Goal: Find specific page/section: Find specific page/section

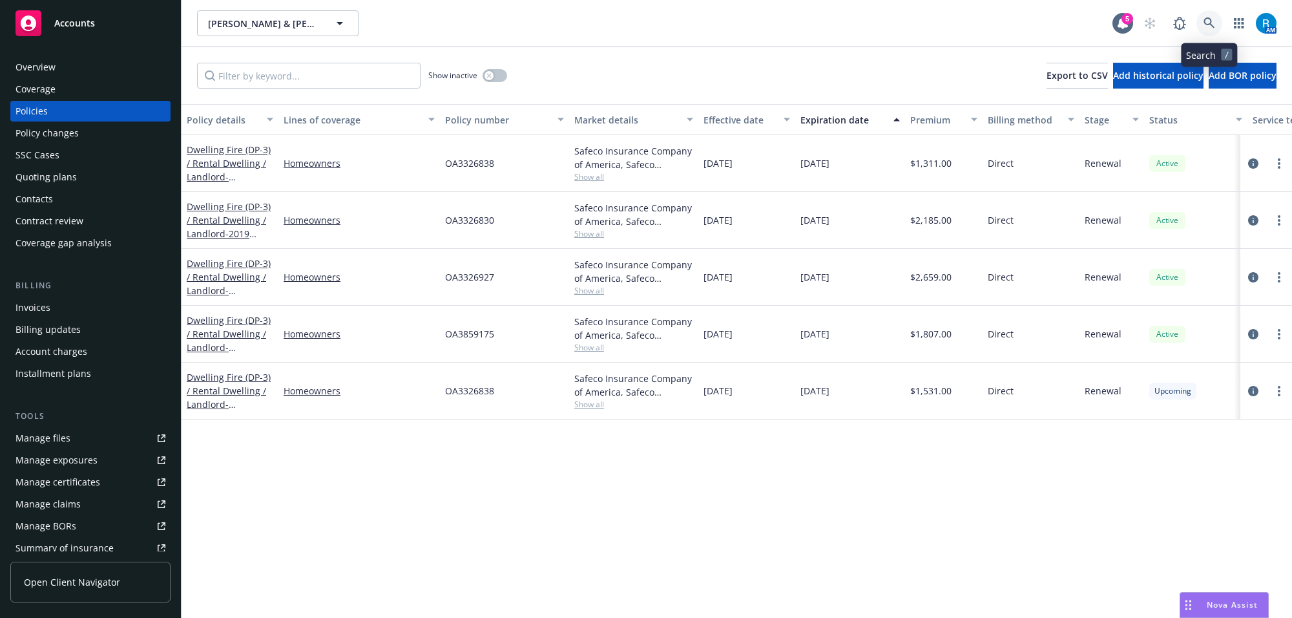
click at [1208, 21] on icon at bounding box center [1210, 23] width 12 height 12
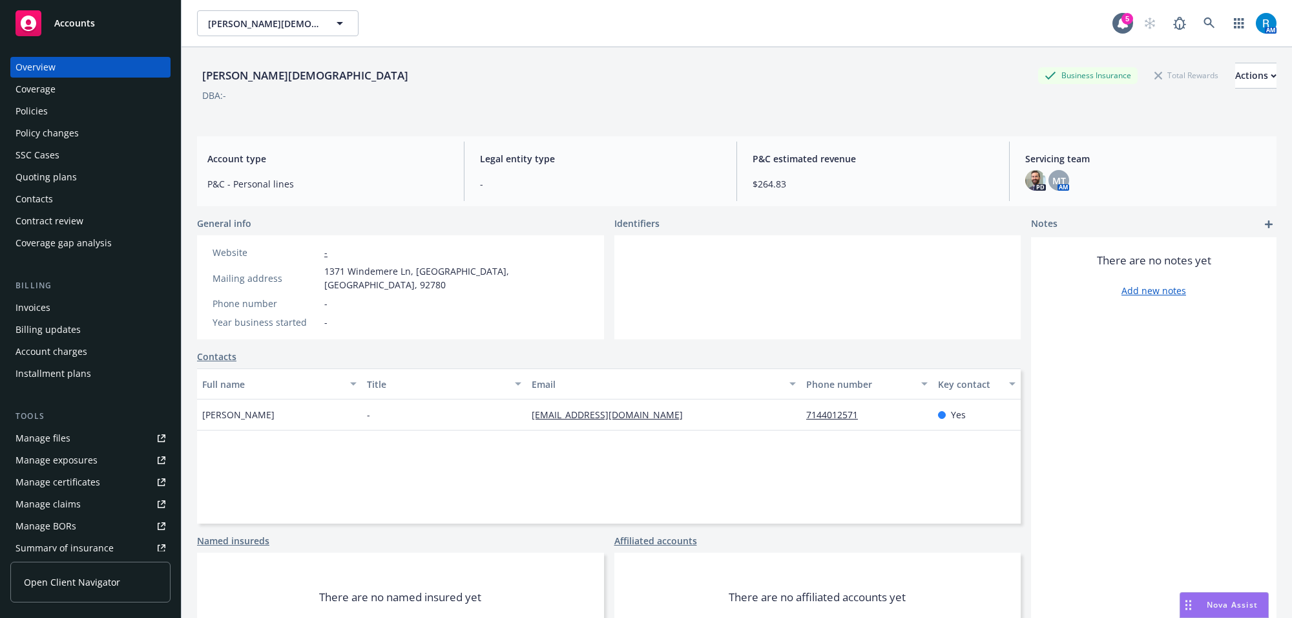
click at [33, 103] on div "Policies" at bounding box center [32, 111] width 32 height 21
